Goal: Task Accomplishment & Management: Use online tool/utility

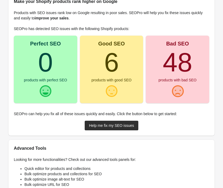
scroll to position [74, 0]
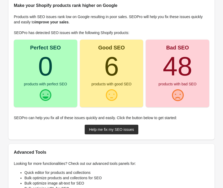
click at [163, 64] on turbo-frame "48" at bounding box center [178, 66] width 30 height 30
click at [118, 127] on link "Help me fix my SEO issues" at bounding box center [112, 130] width 54 height 10
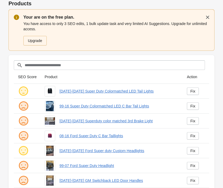
scroll to position [23, 0]
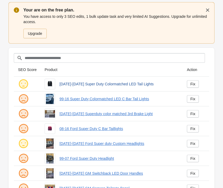
click at [119, 85] on link "[DATE]-[DATE] Super Duty Colormatched LED Tail Lights" at bounding box center [119, 83] width 119 height 5
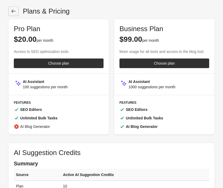
click at [17, 11] on link at bounding box center [14, 11] width 10 height 10
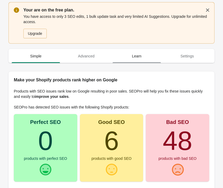
click at [150, 55] on span "Learn" at bounding box center [137, 56] width 48 height 10
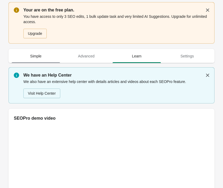
click at [46, 51] on span "Simple" at bounding box center [36, 56] width 48 height 10
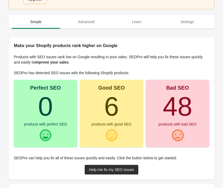
scroll to position [37, 0]
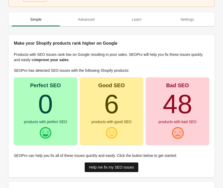
click at [108, 165] on div "Help me fix my SEO issues" at bounding box center [111, 167] width 45 height 4
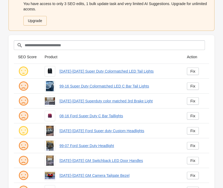
scroll to position [44, 0]
